Goal: Complete application form

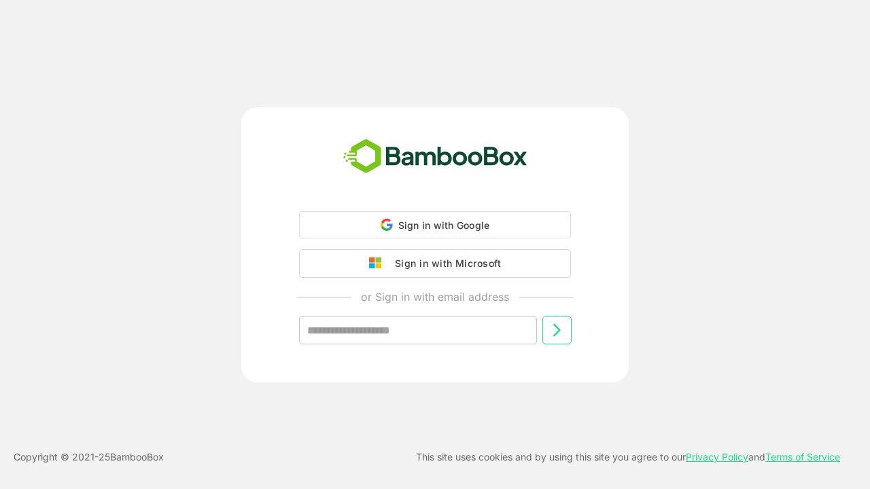
type input "**********"
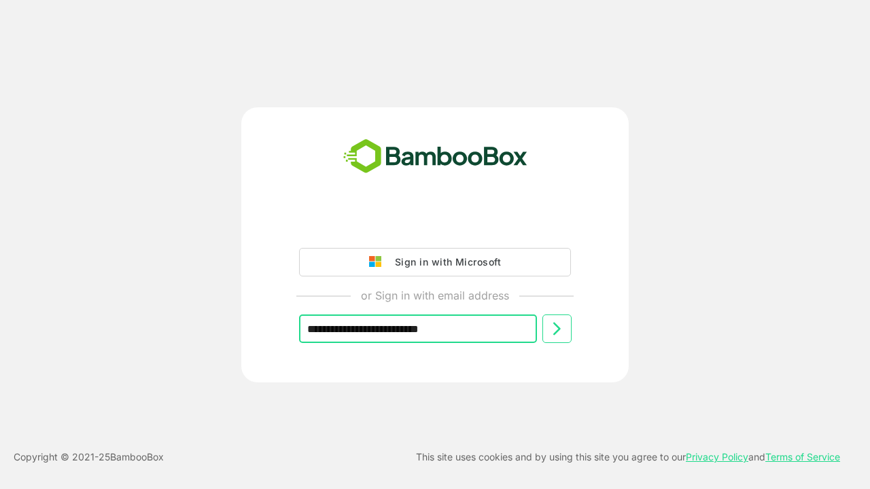
click at [557, 329] on icon at bounding box center [556, 329] width 16 height 16
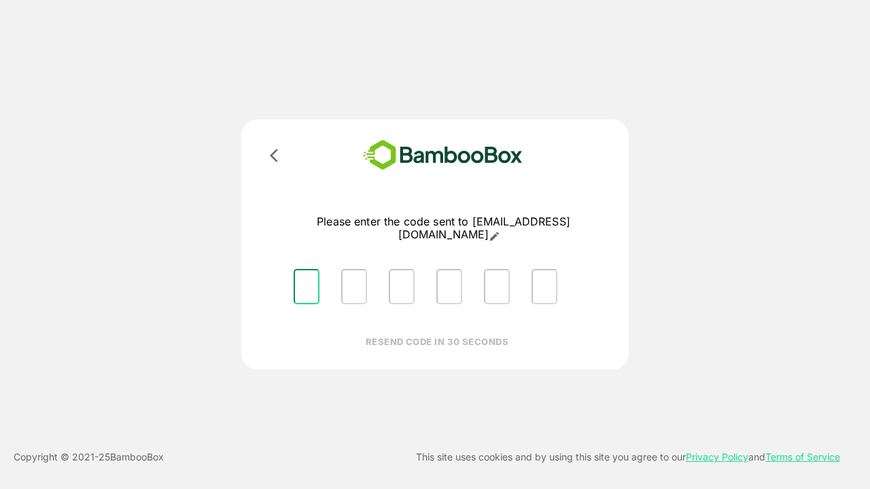
type input "*"
